Goal: Navigation & Orientation: Go to known website

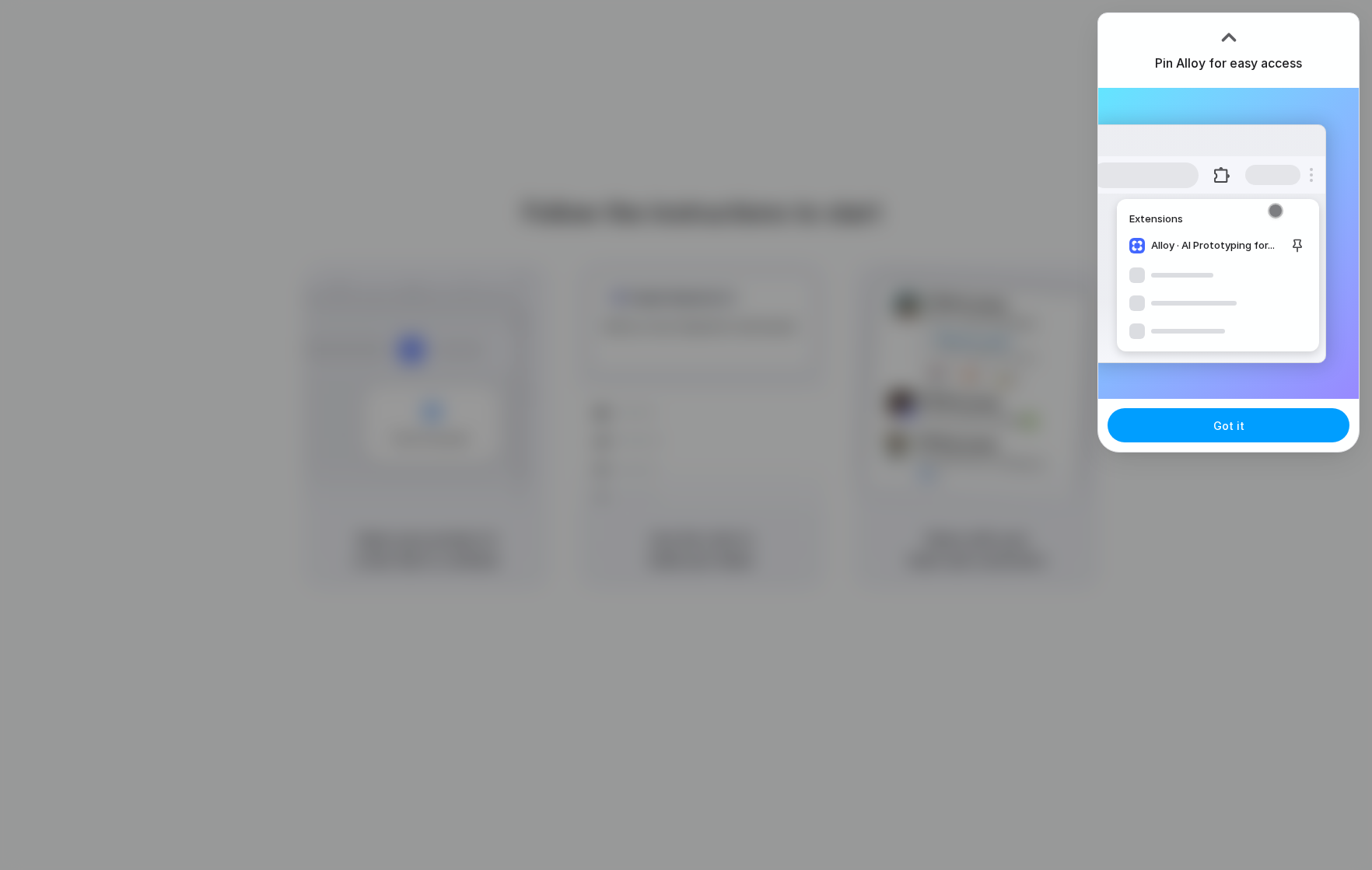
click at [1217, 433] on span "Got it" at bounding box center [1229, 425] width 31 height 16
